Goal: Navigation & Orientation: Find specific page/section

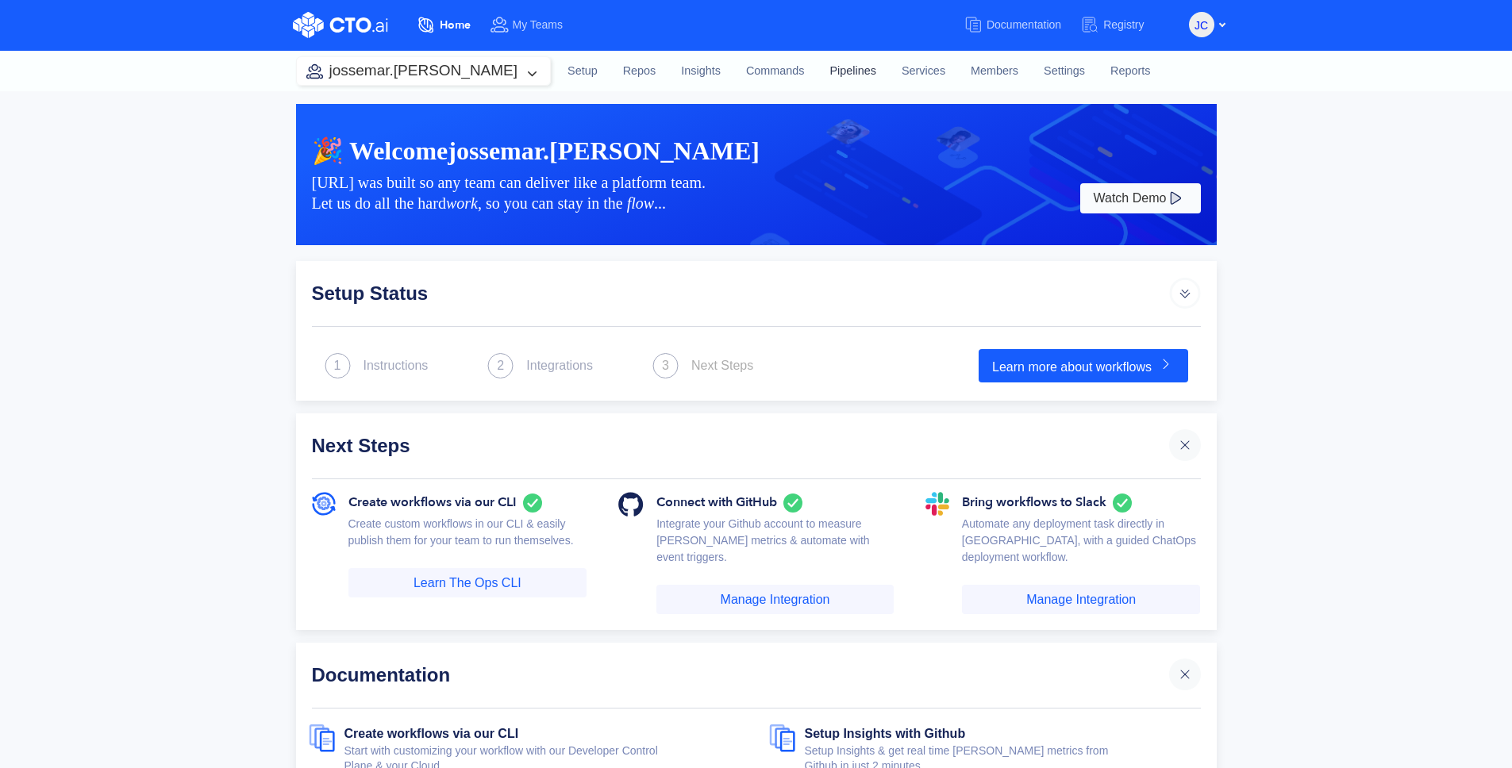
click at [817, 74] on link "Pipelines" at bounding box center [852, 71] width 71 height 43
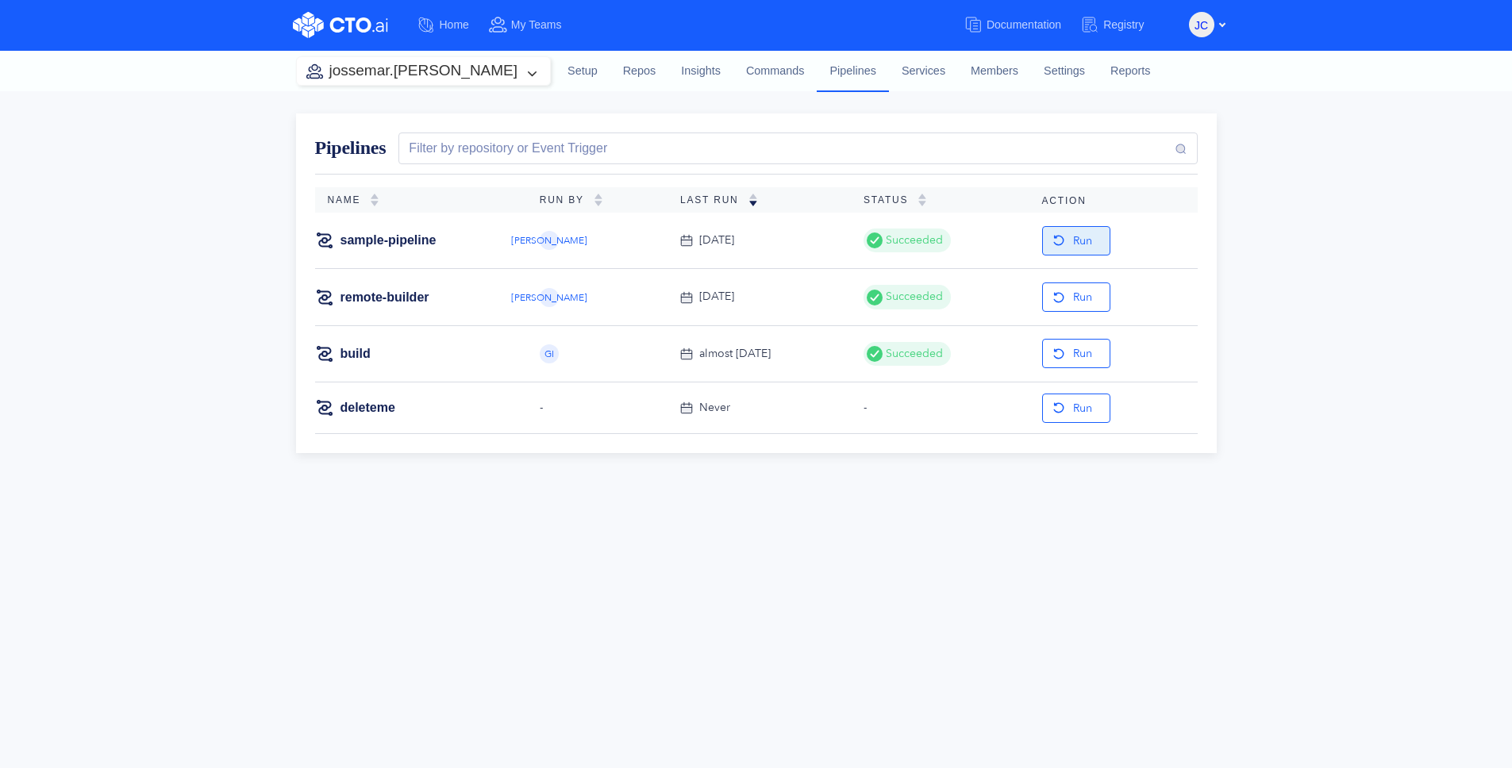
click at [1069, 229] on button "Run" at bounding box center [1076, 240] width 68 height 29
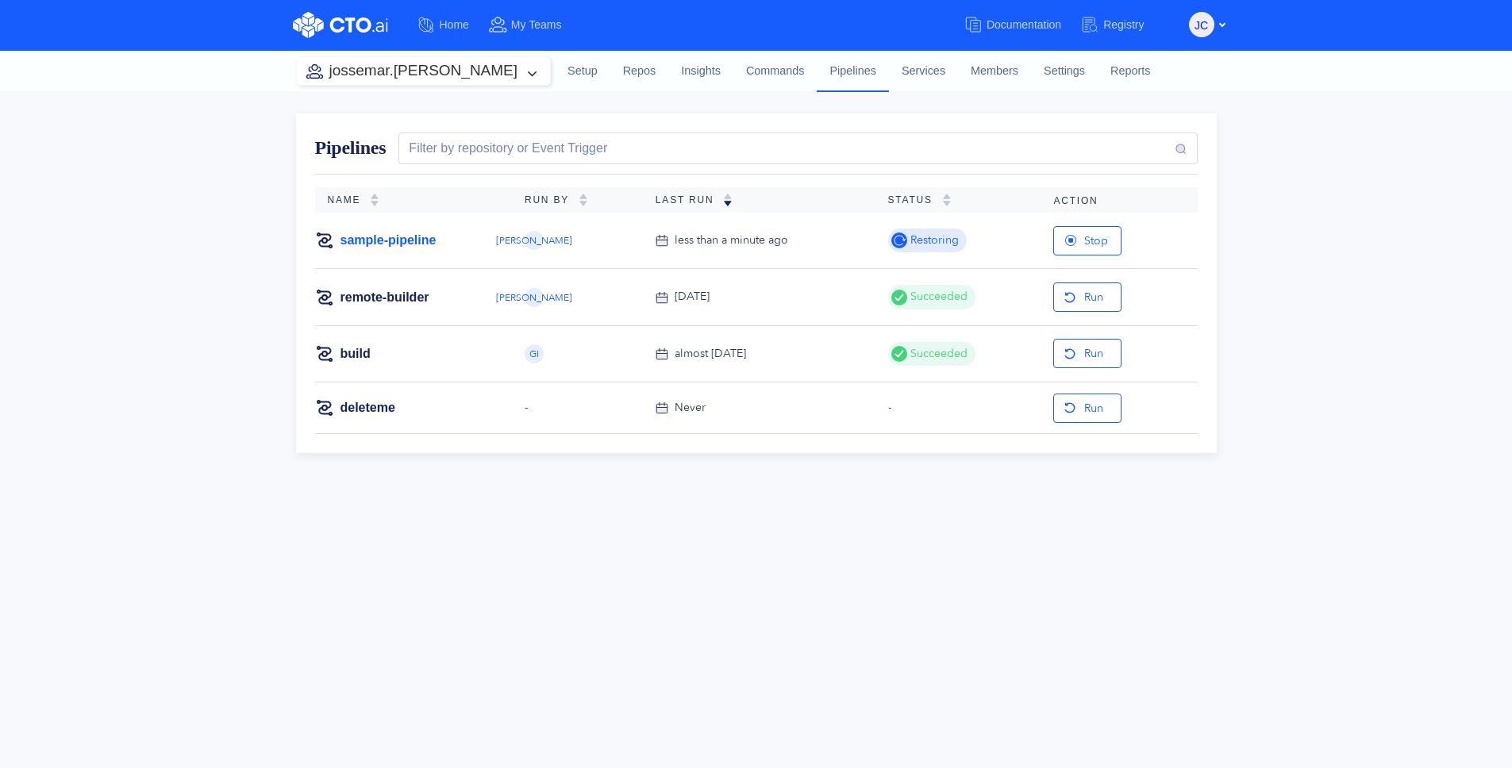
click at [387, 242] on link "sample-pipeline" at bounding box center [389, 240] width 96 height 17
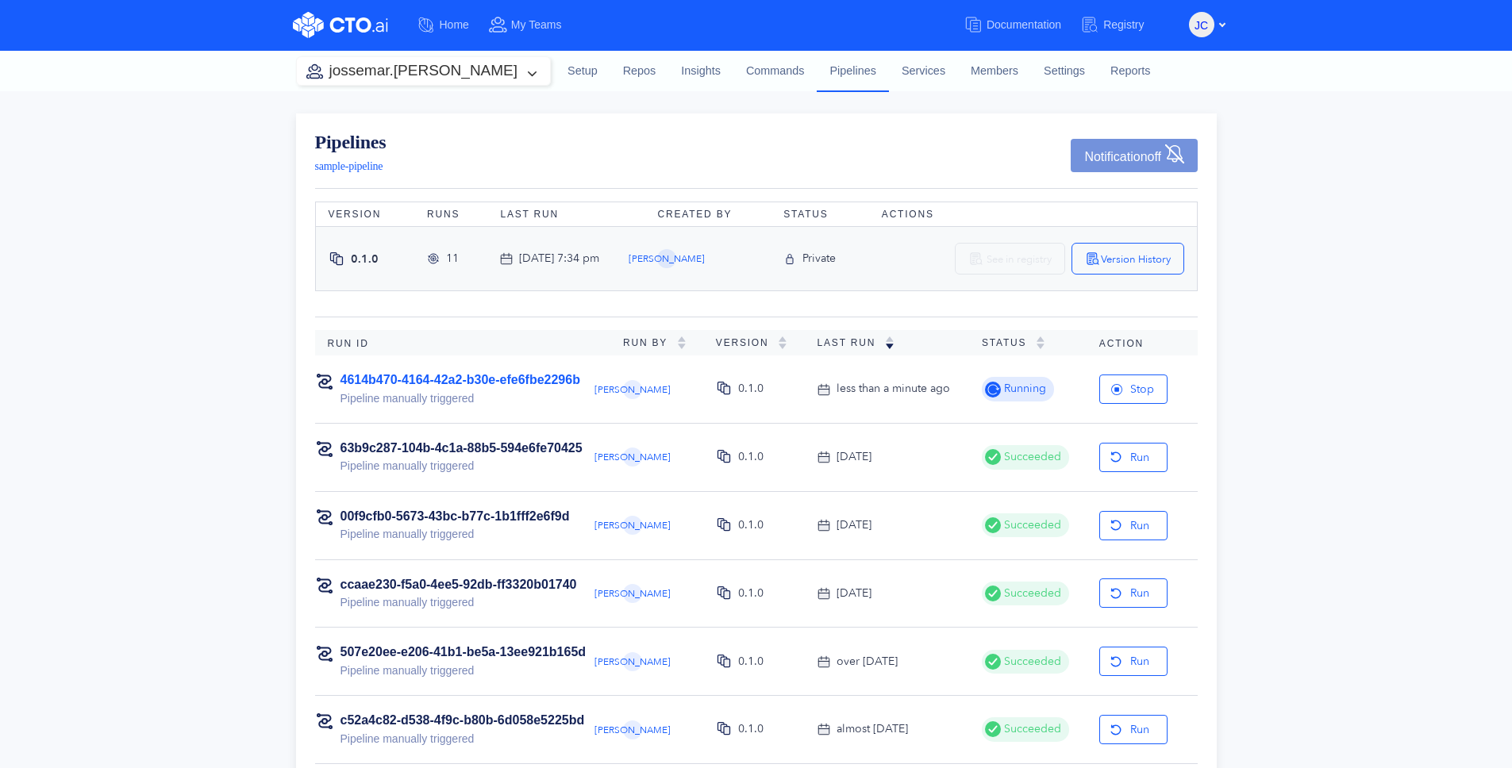
click at [483, 381] on link "4614b470-4164-42a2-b30e-efe6fbe2296b" at bounding box center [461, 379] width 240 height 13
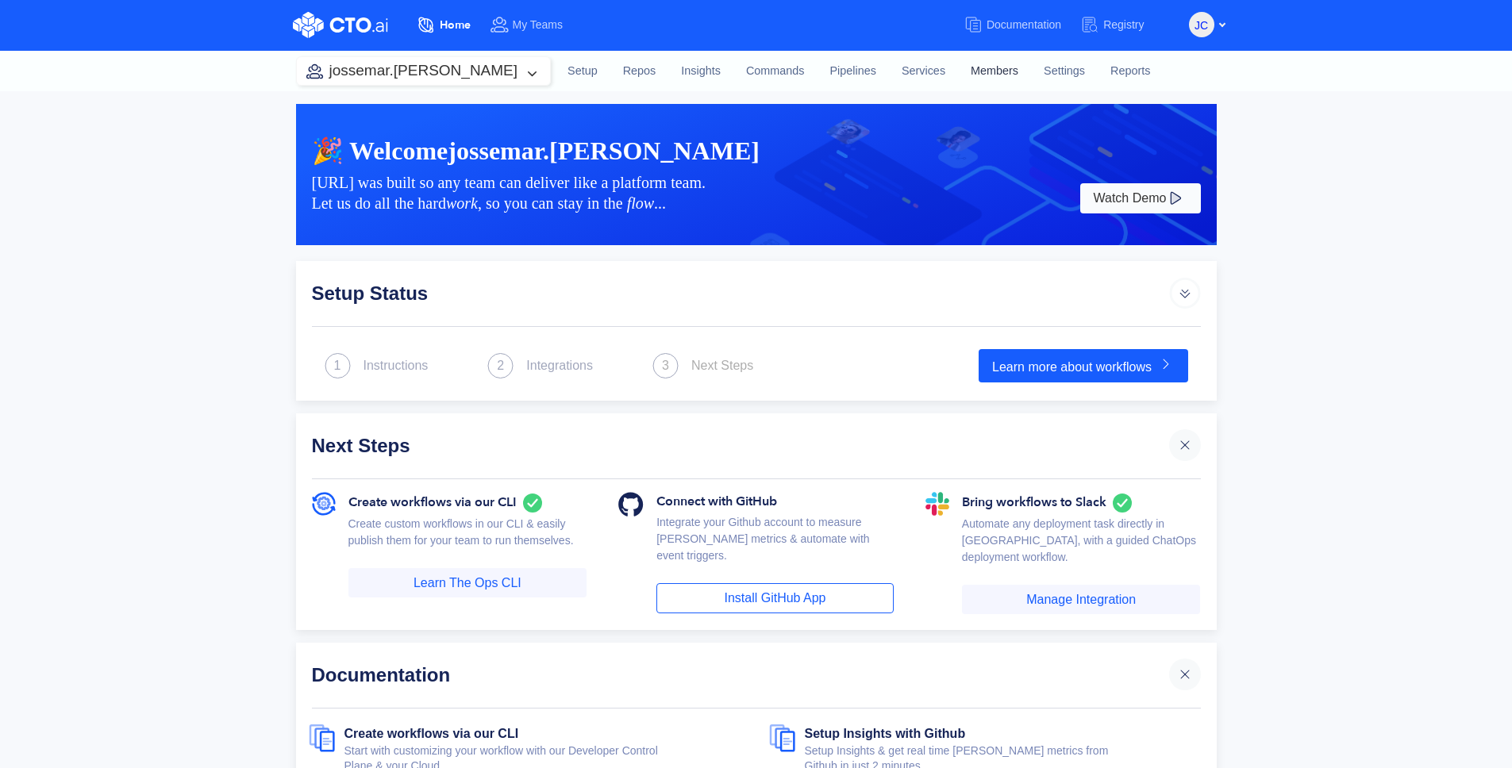
click at [958, 69] on link "Members" at bounding box center [994, 71] width 73 height 43
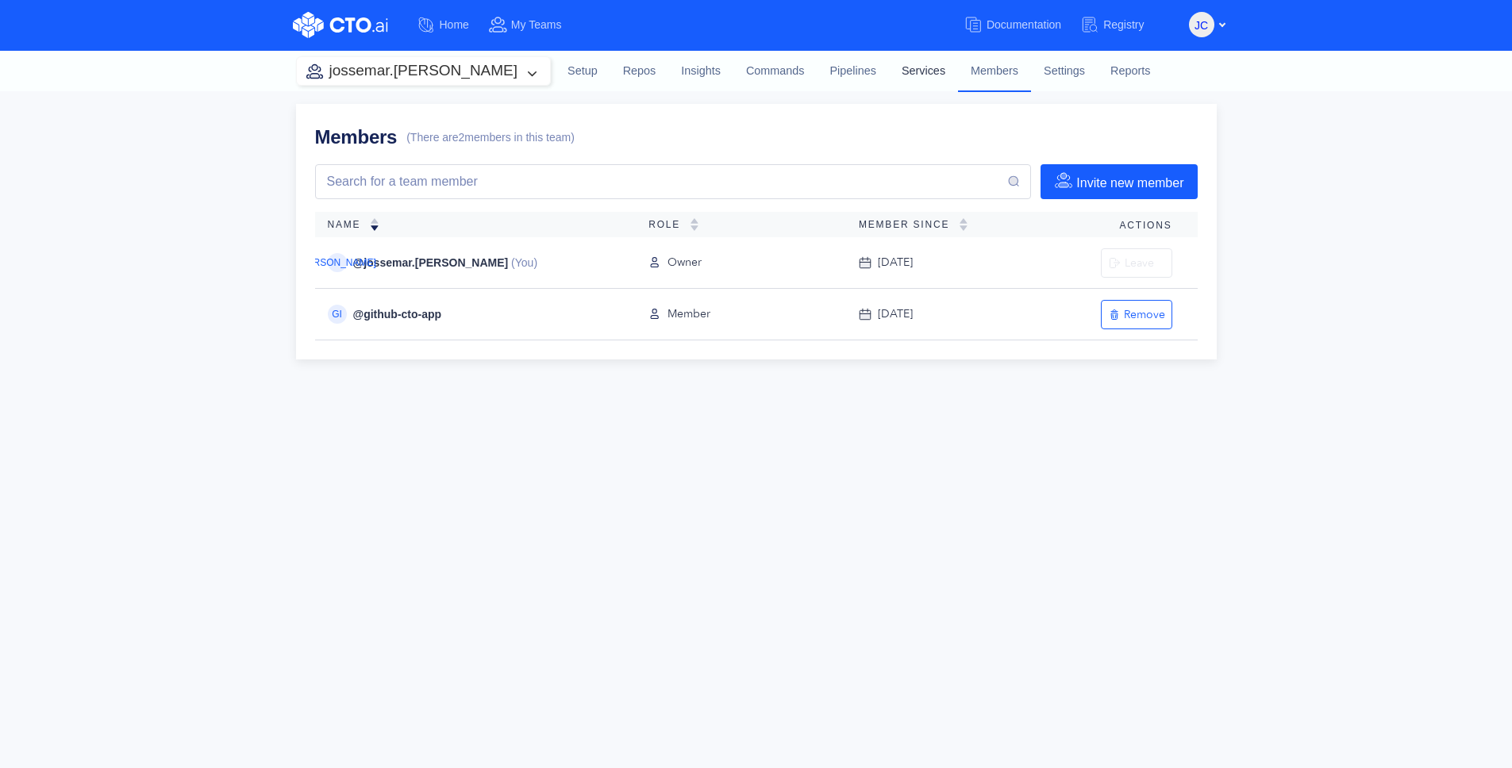
click at [889, 72] on link "Services" at bounding box center [923, 71] width 69 height 43
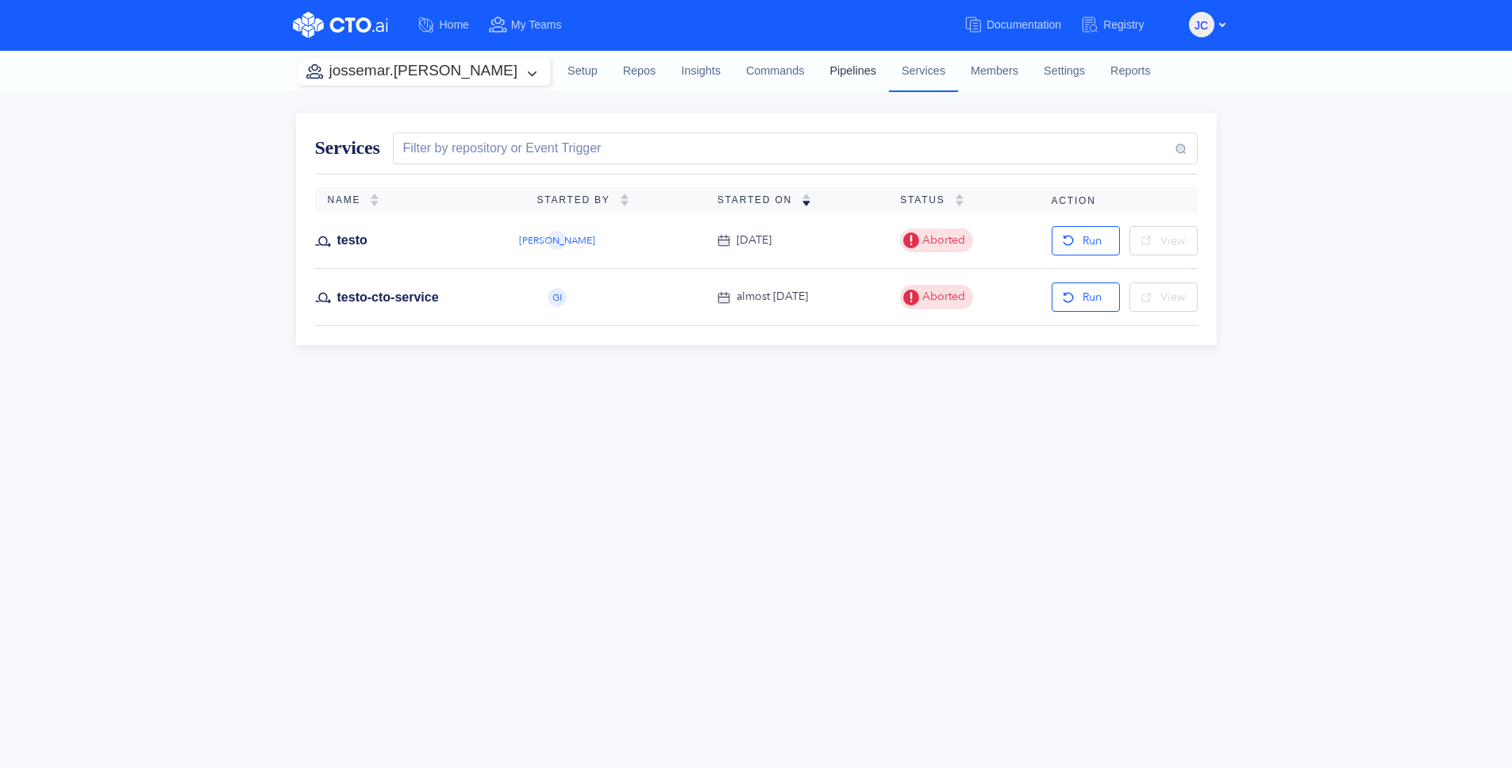
click at [817, 72] on link "Pipelines" at bounding box center [852, 71] width 71 height 43
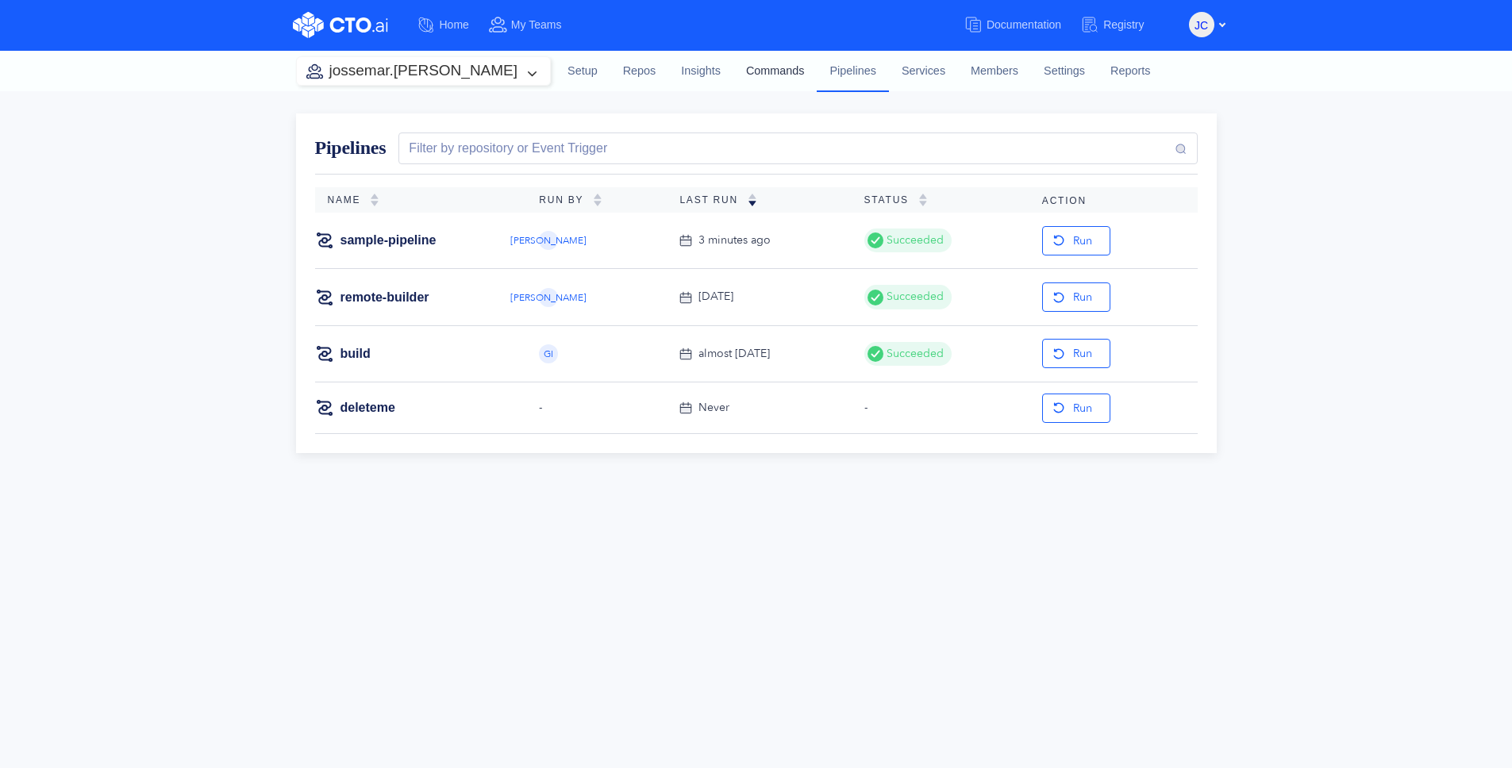
click at [734, 78] on link "Commands" at bounding box center [776, 71] width 84 height 43
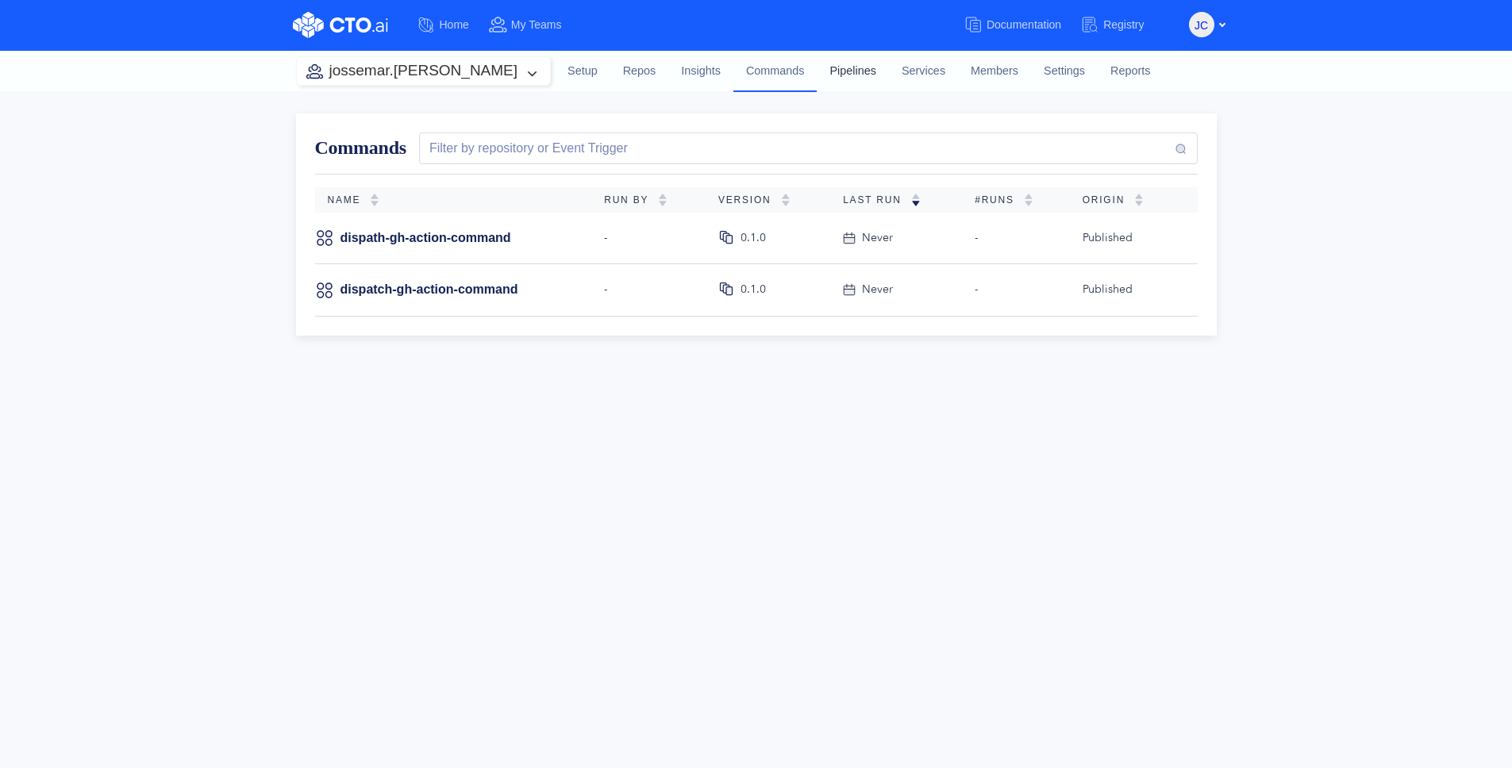
click at [817, 74] on link "Pipelines" at bounding box center [852, 71] width 71 height 43
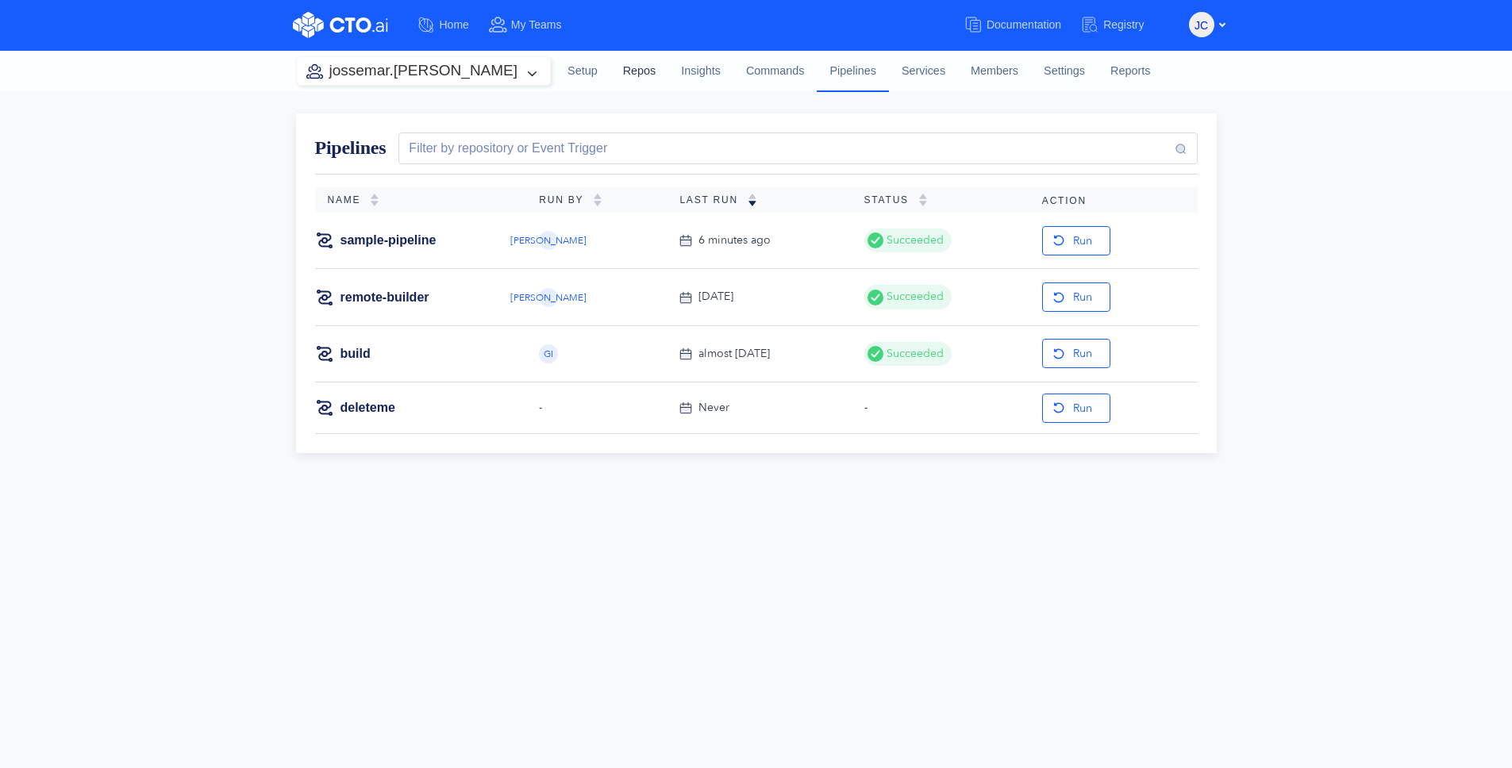
click at [610, 76] on link "Repos" at bounding box center [639, 71] width 59 height 43
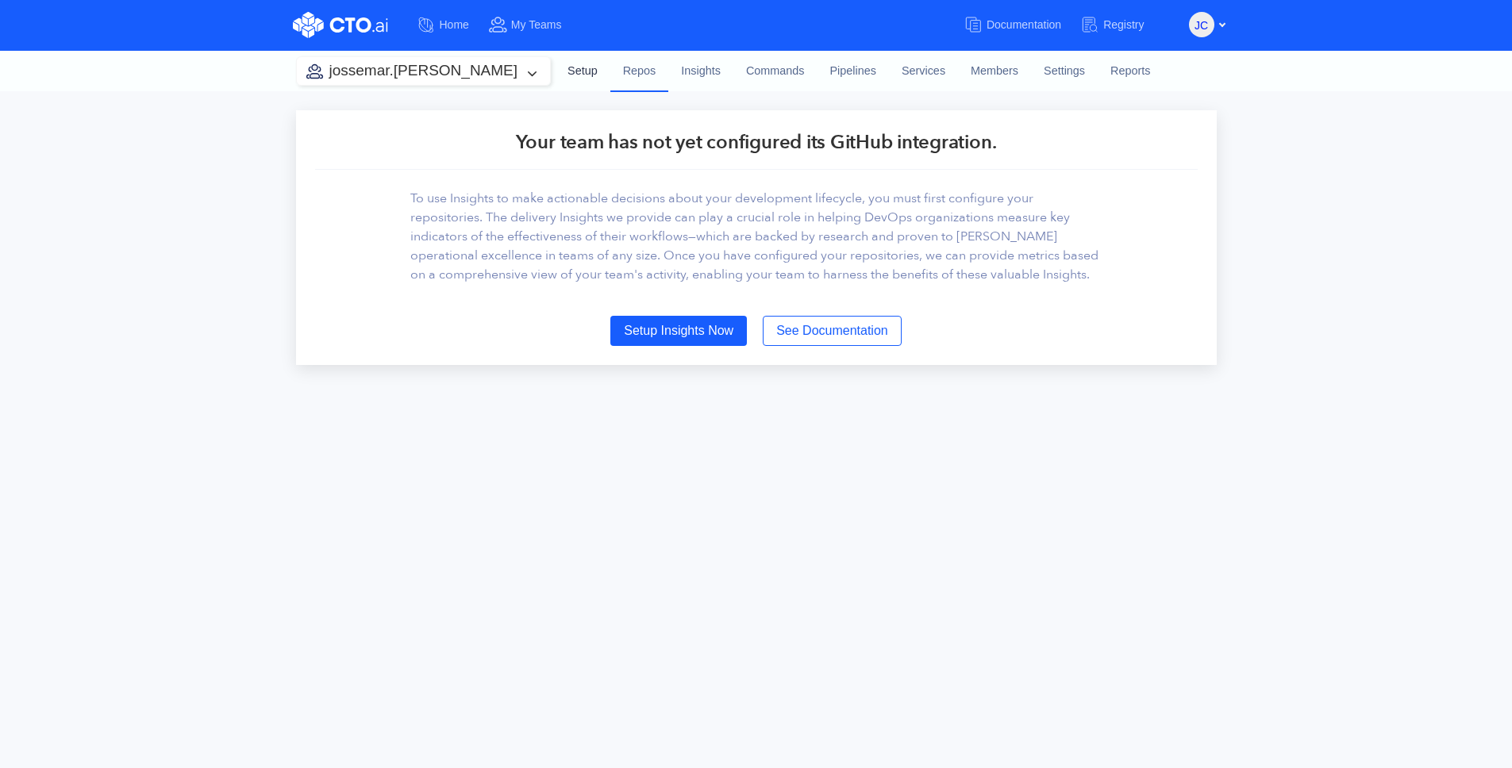
click at [555, 71] on link "Setup" at bounding box center [583, 71] width 56 height 43
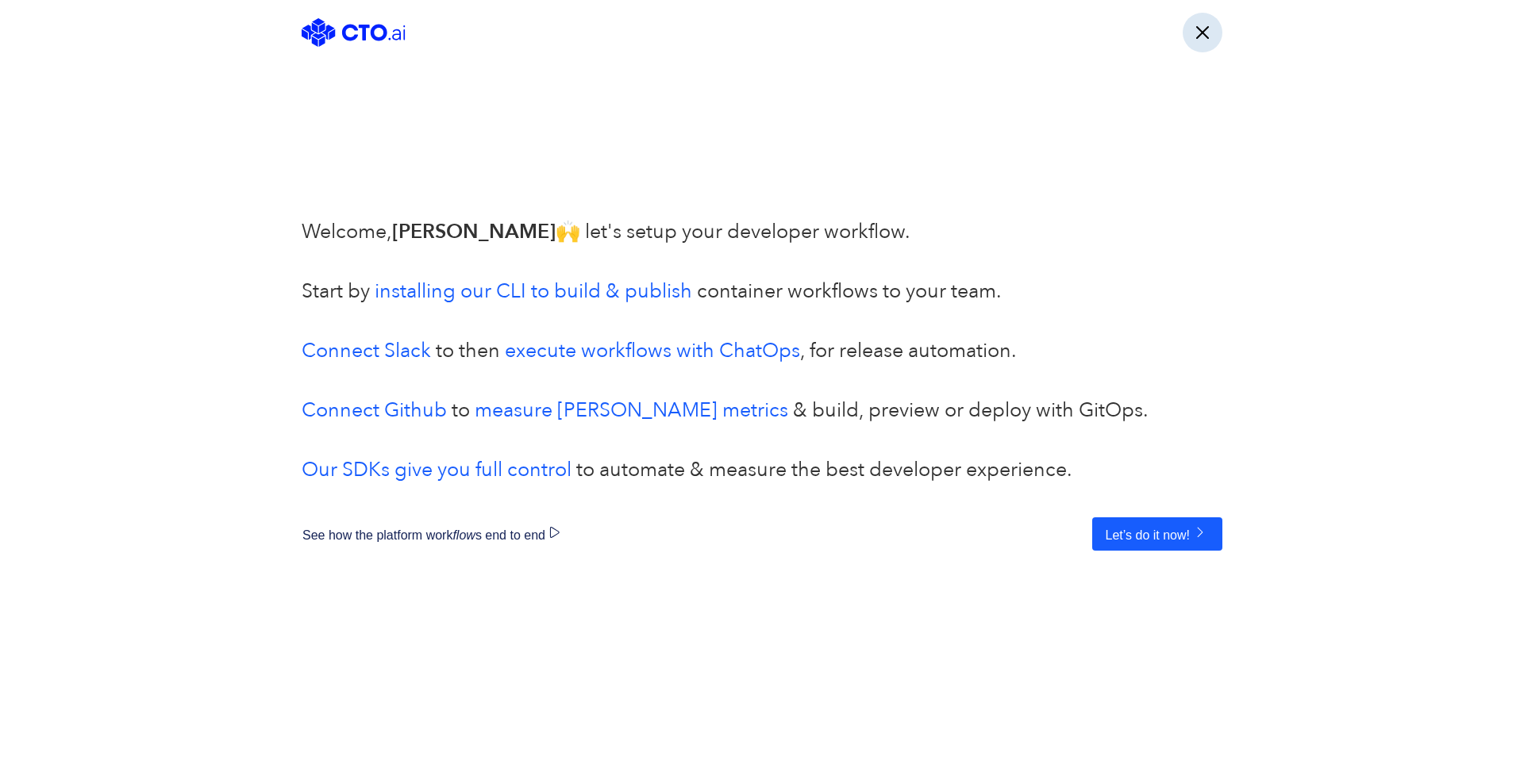
click at [1200, 37] on button "button" at bounding box center [1203, 33] width 40 height 40
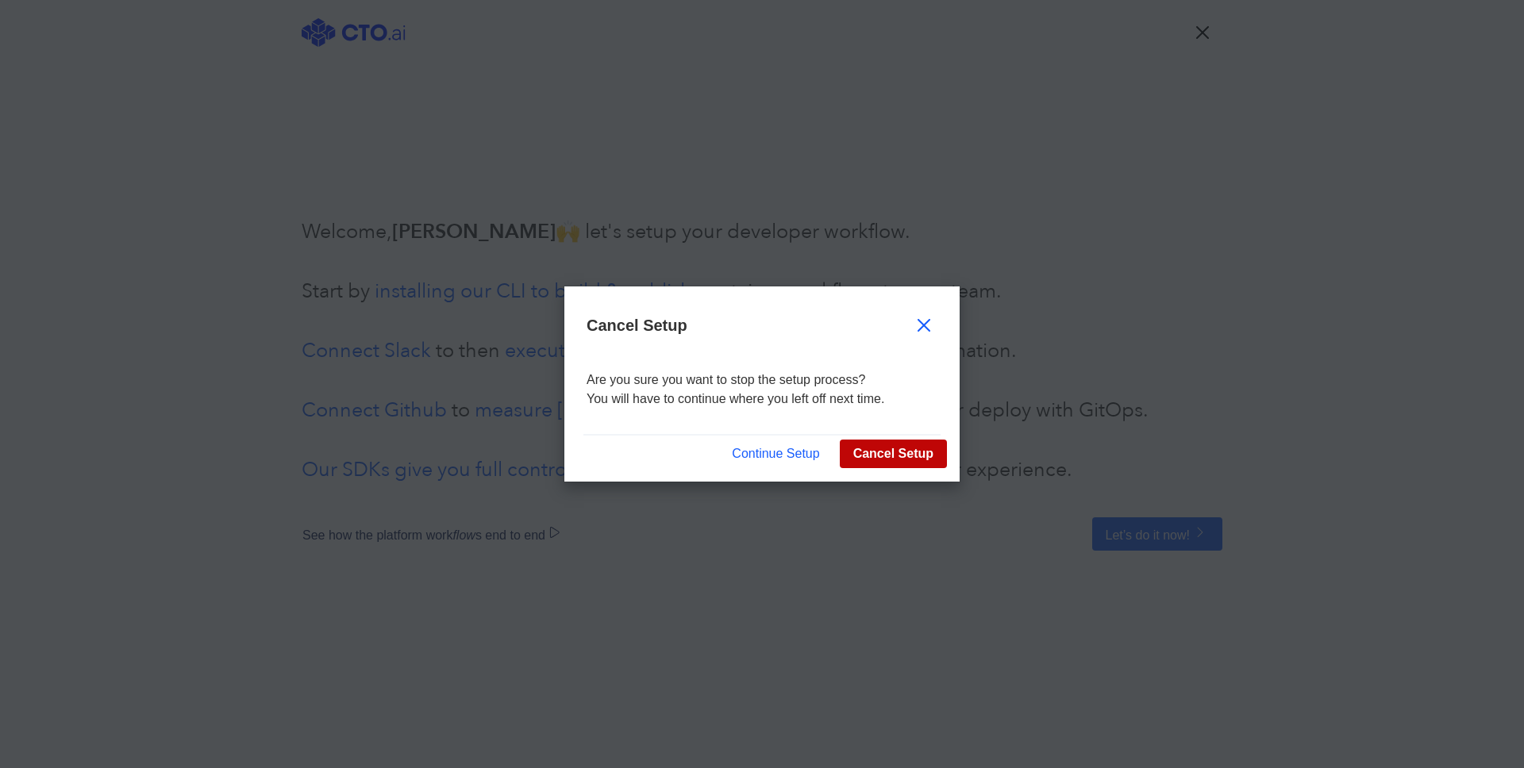
click at [889, 449] on button "Cancel Setup" at bounding box center [893, 454] width 107 height 29
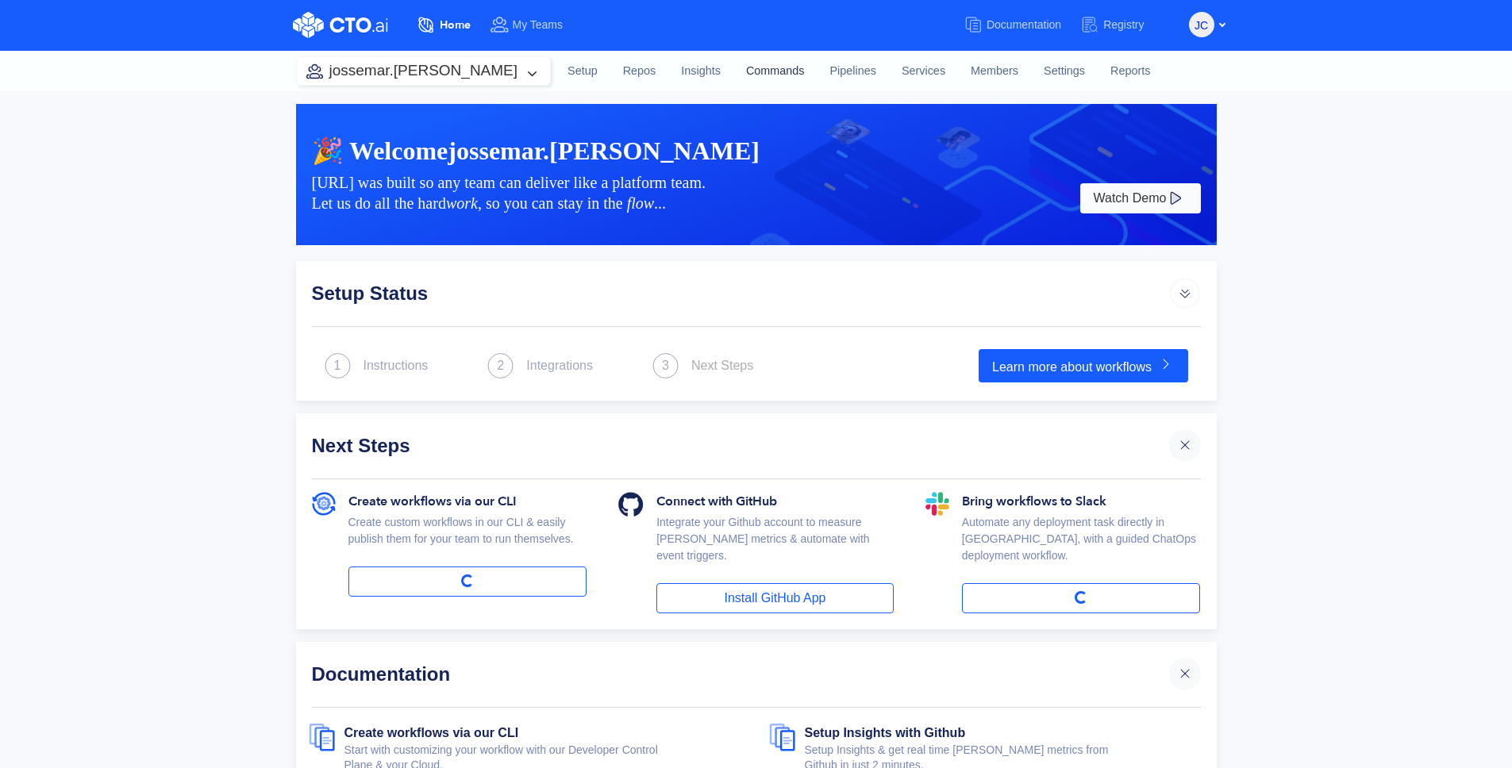
click at [734, 63] on link "Commands" at bounding box center [776, 71] width 84 height 43
click at [1196, 17] on span "JC" at bounding box center [1201, 25] width 13 height 25
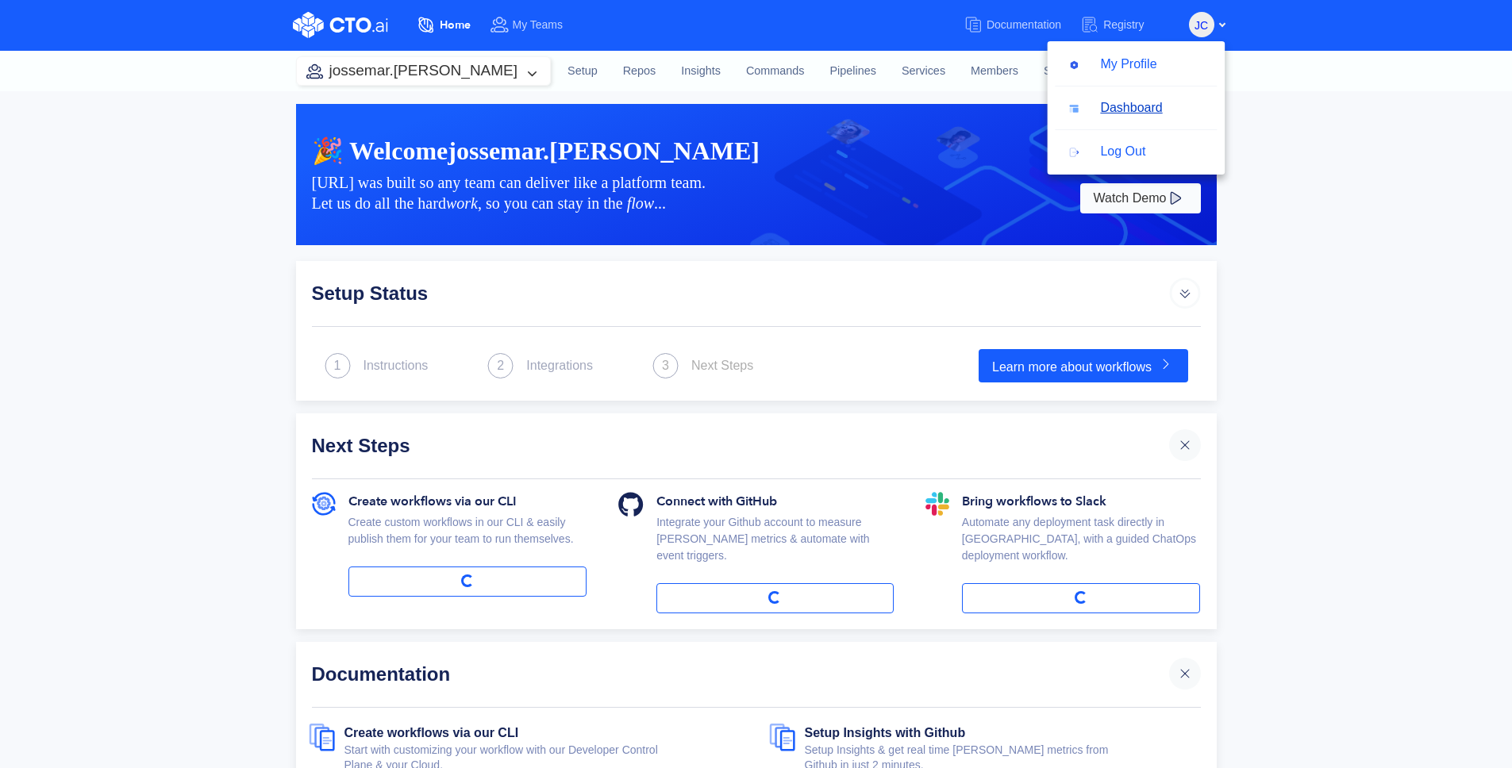
click at [1123, 111] on button "Dashboard" at bounding box center [1115, 108] width 121 height 30
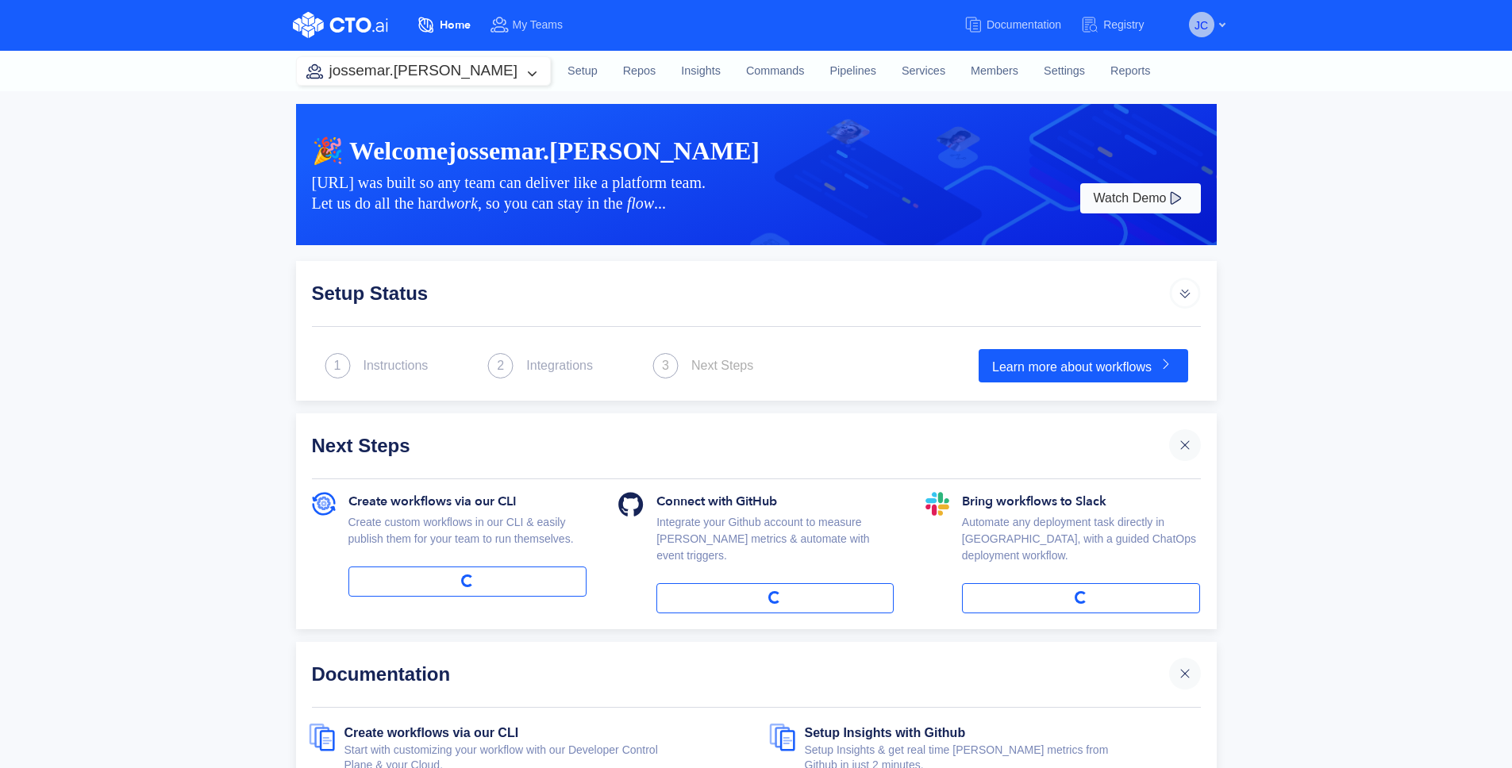
click at [1201, 21] on span "JC" at bounding box center [1201, 25] width 13 height 25
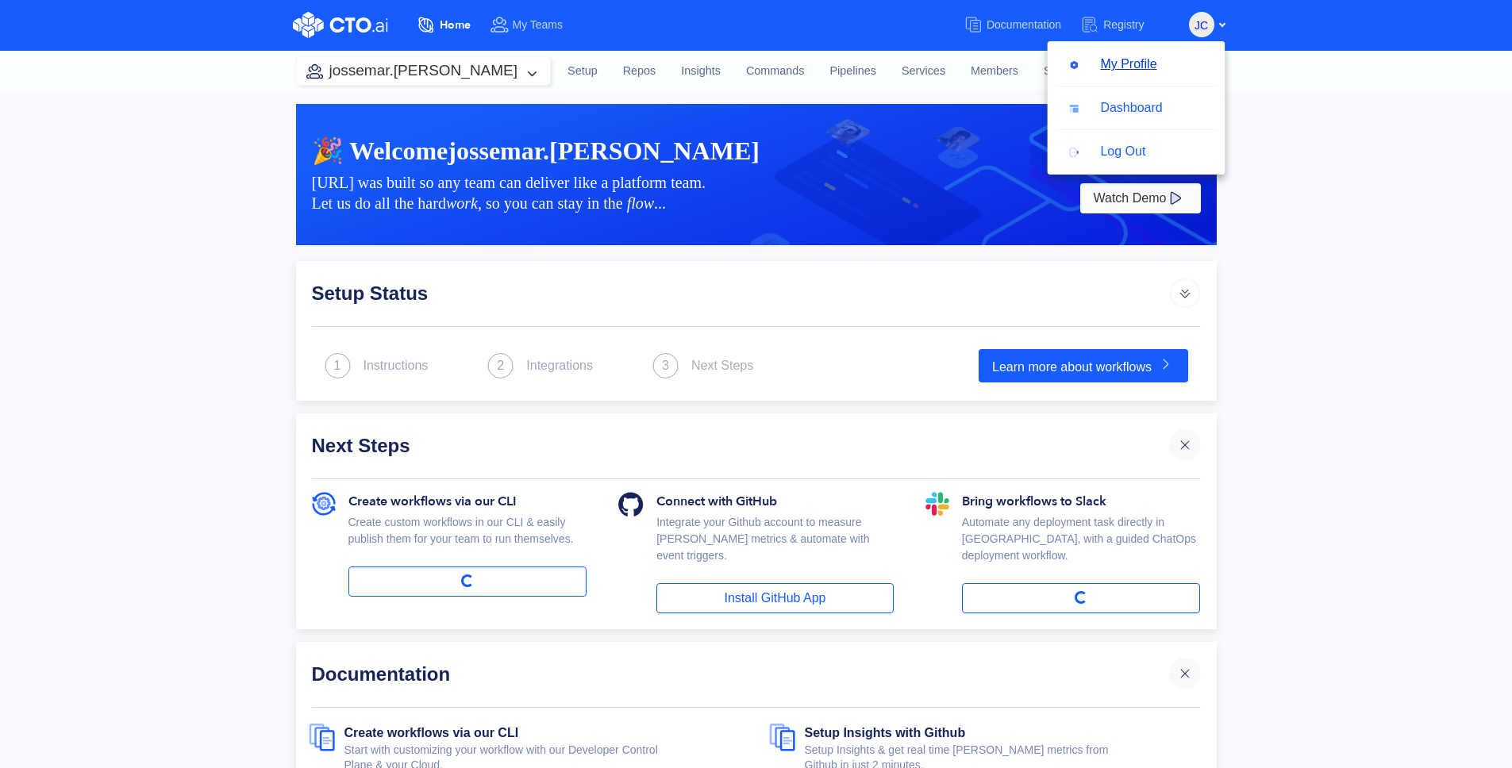
click at [1153, 62] on button "My Profile" at bounding box center [1112, 64] width 115 height 30
